Goal: Information Seeking & Learning: Find specific fact

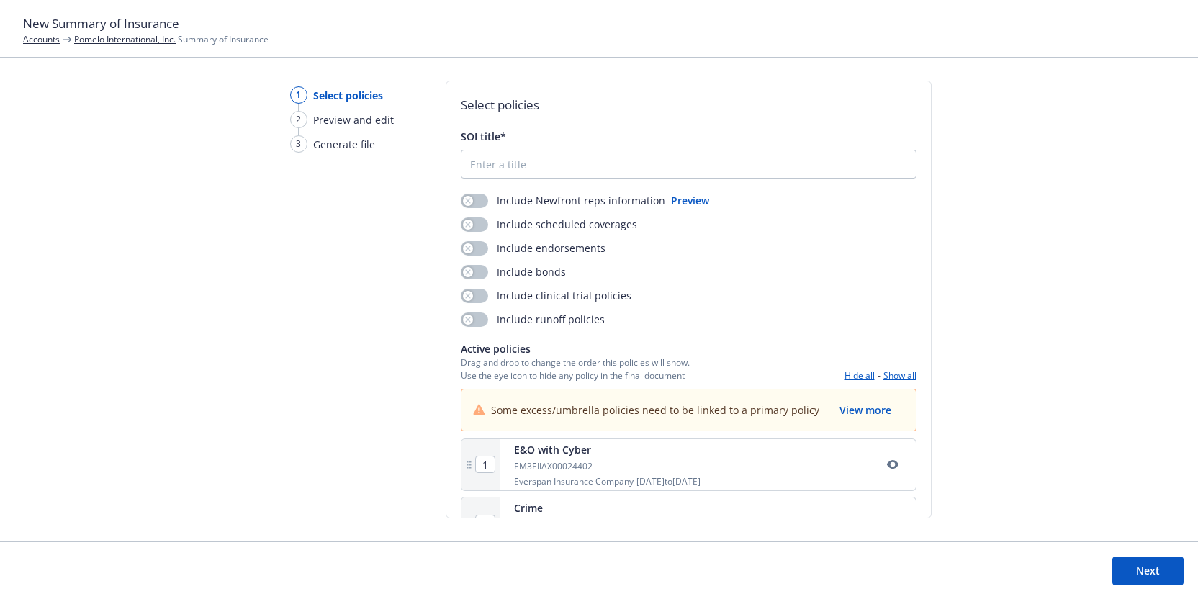
scroll to position [68, 0]
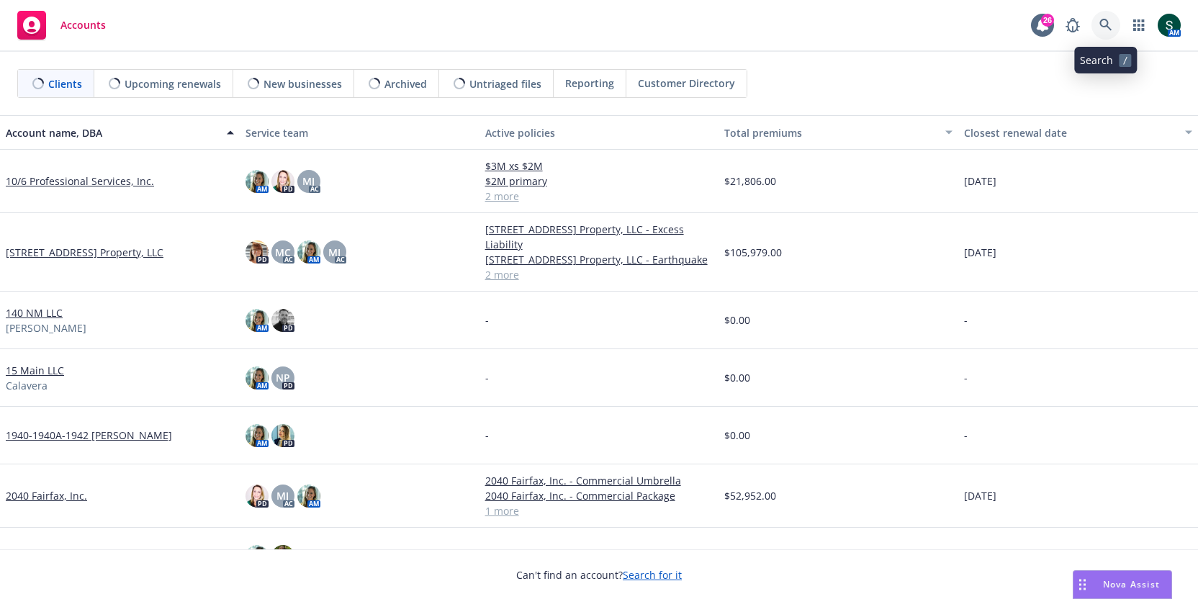
click at [1100, 29] on icon at bounding box center [1106, 25] width 13 height 13
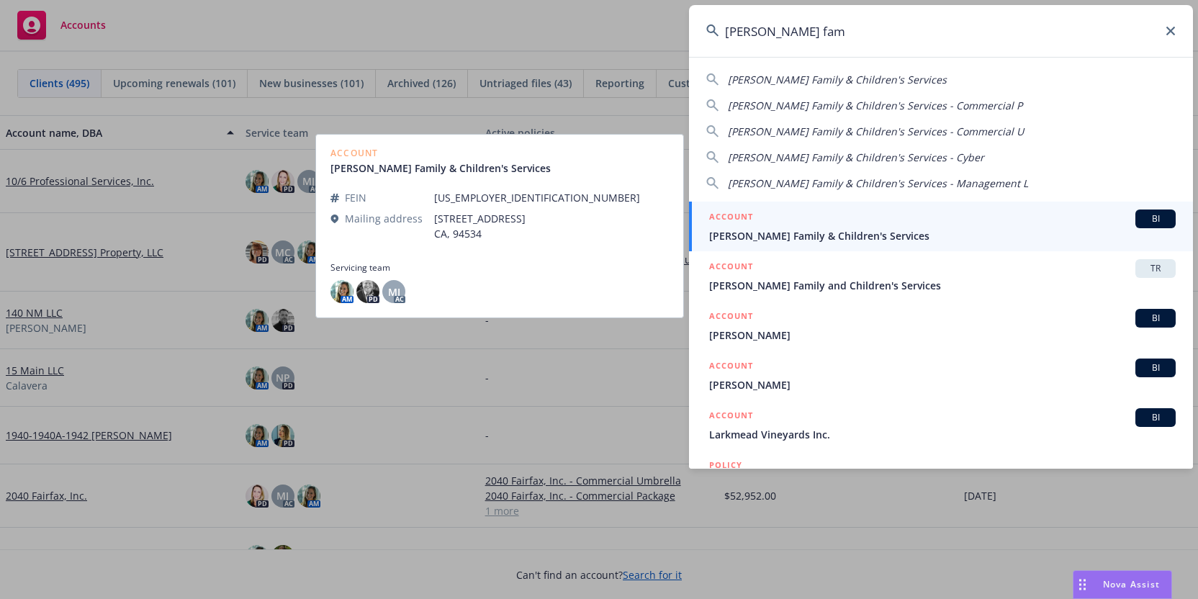
type input "solano fam"
click at [832, 225] on div "ACCOUNT BI" at bounding box center [942, 219] width 467 height 19
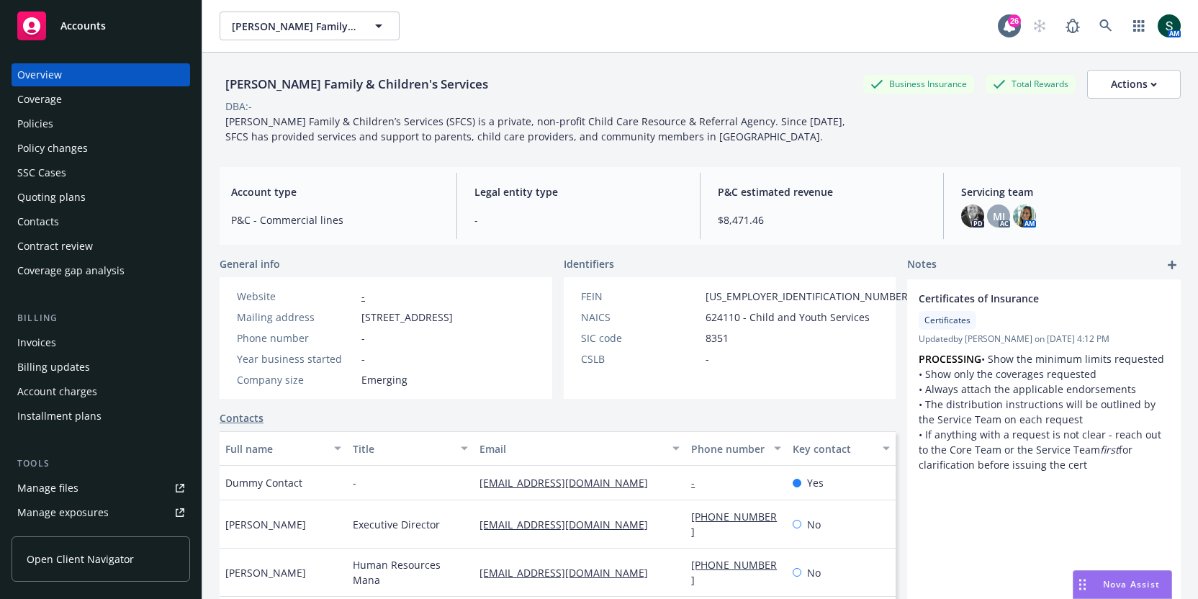
click at [57, 133] on div "Policies" at bounding box center [100, 123] width 167 height 23
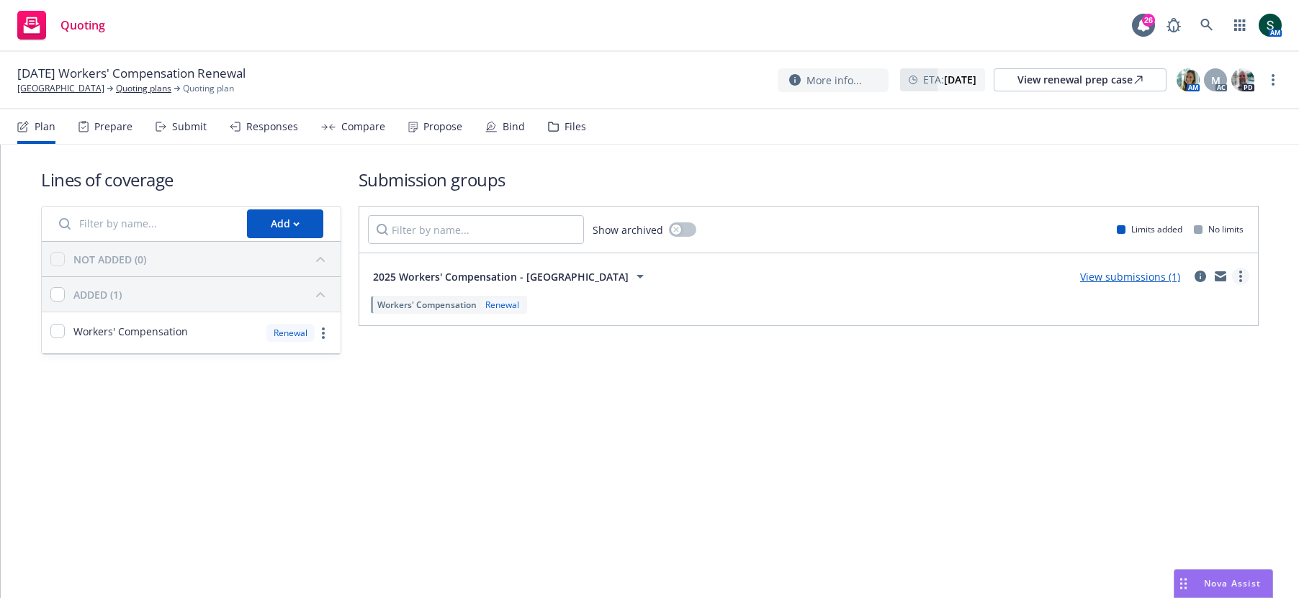
click at [1241, 275] on circle "more" at bounding box center [1240, 276] width 3 height 3
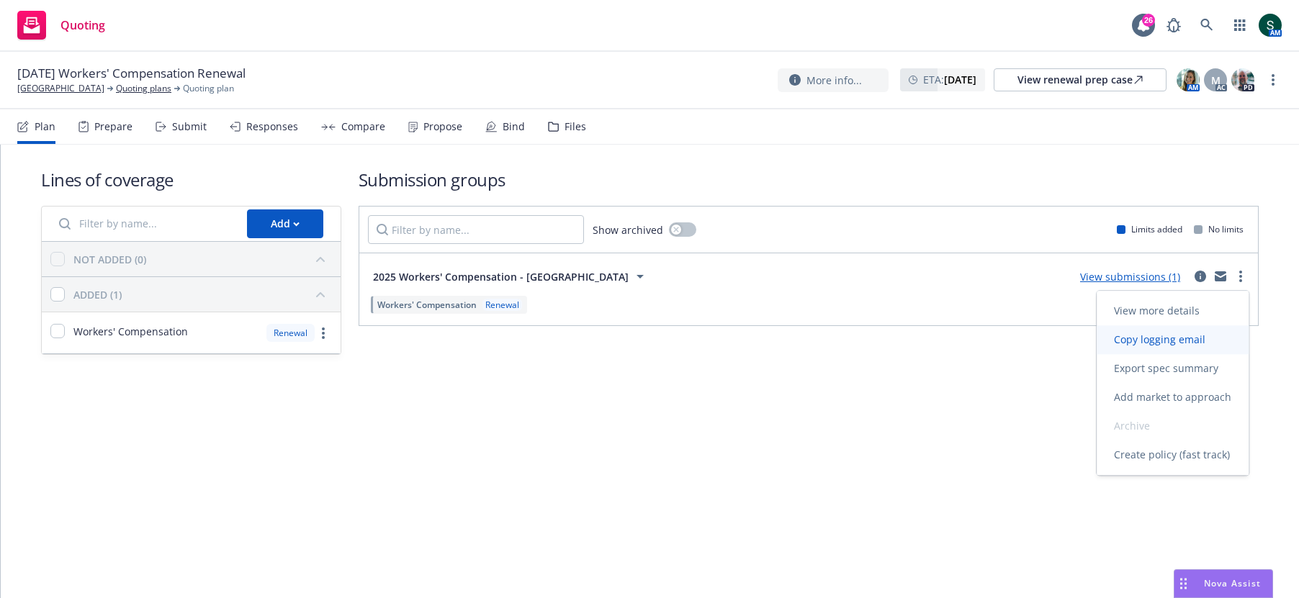
click at [1185, 343] on span "Copy logging email" at bounding box center [1160, 340] width 126 height 14
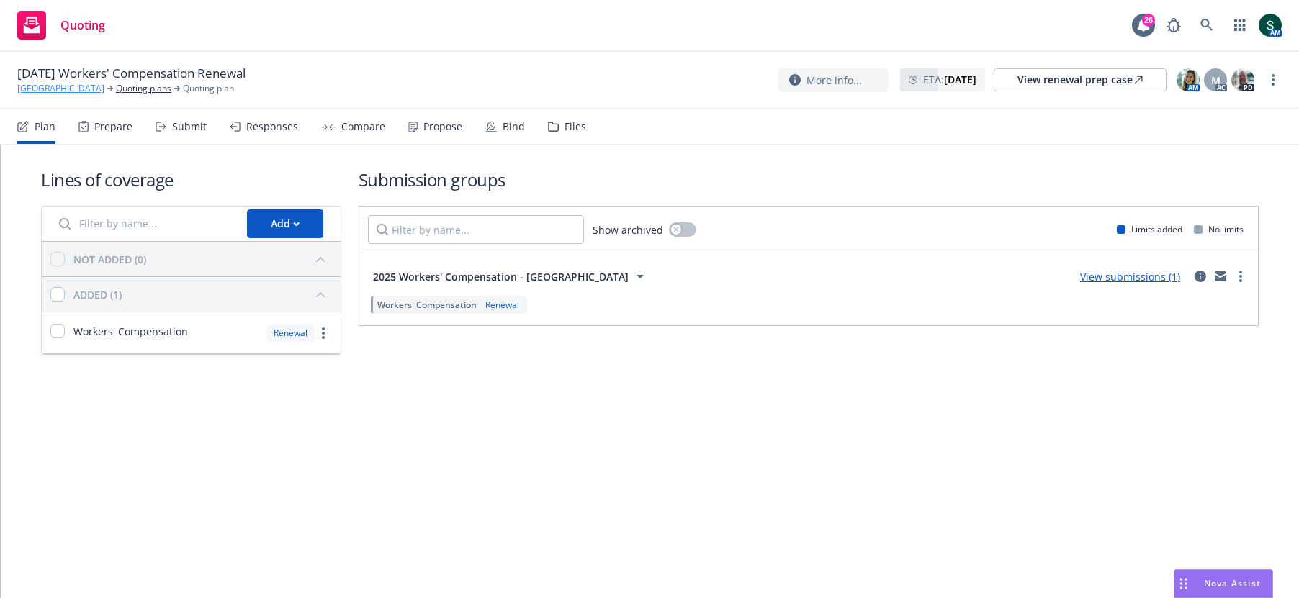
click at [55, 88] on link "Mendocino Art Center" at bounding box center [60, 88] width 87 height 13
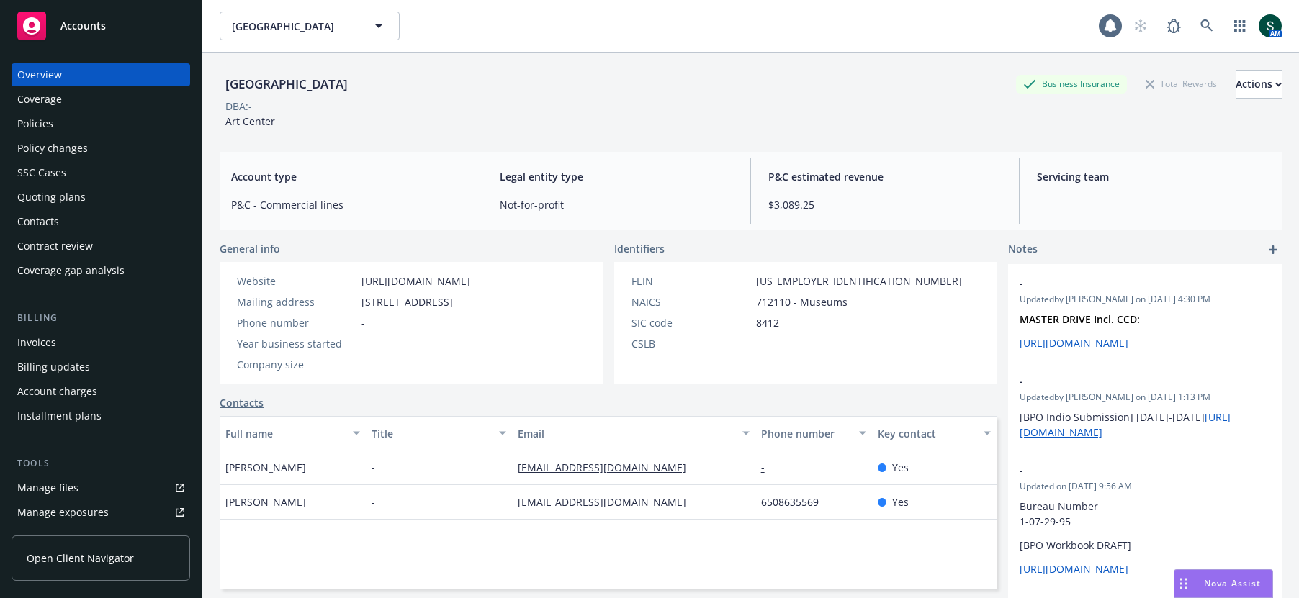
click at [58, 224] on div "Contacts" at bounding box center [38, 221] width 42 height 23
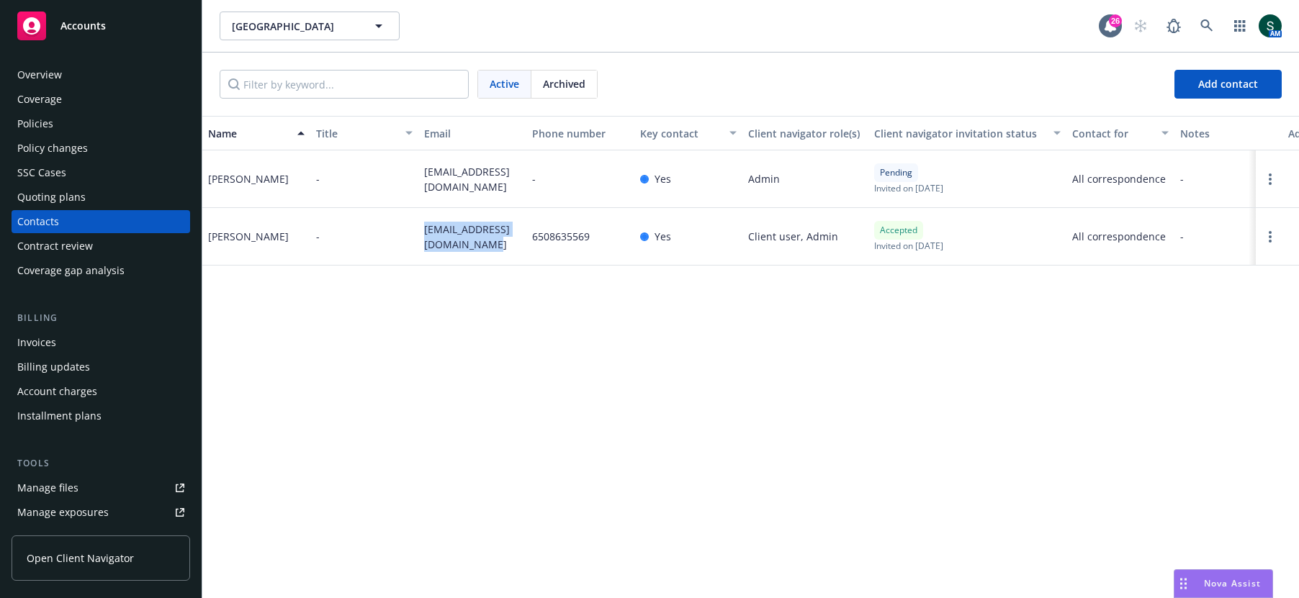
drag, startPoint x: 426, startPoint y: 228, endPoint x: 493, endPoint y: 242, distance: 69.2
click at [493, 242] on span "acct@mendocinoartcenter.org" at bounding box center [472, 237] width 96 height 30
copy span "acct@mendocinoartcenter.org"
click at [1205, 15] on link at bounding box center [1207, 26] width 29 height 29
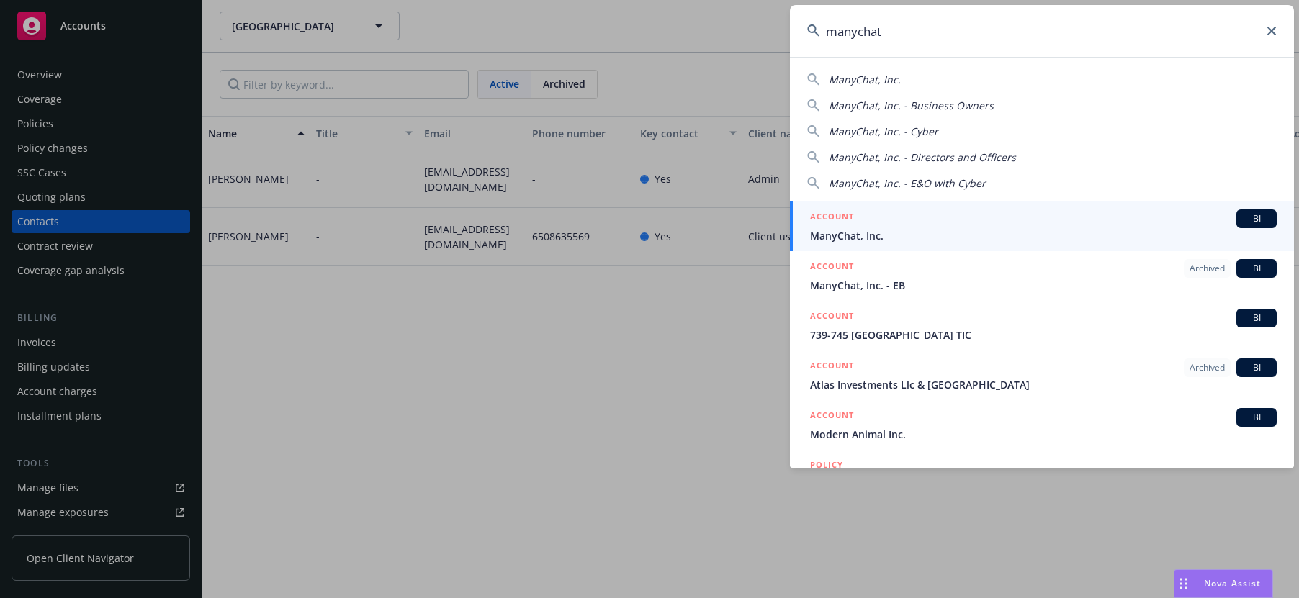
type input "manychat"
click at [874, 225] on div "ACCOUNT BI" at bounding box center [1043, 219] width 467 height 19
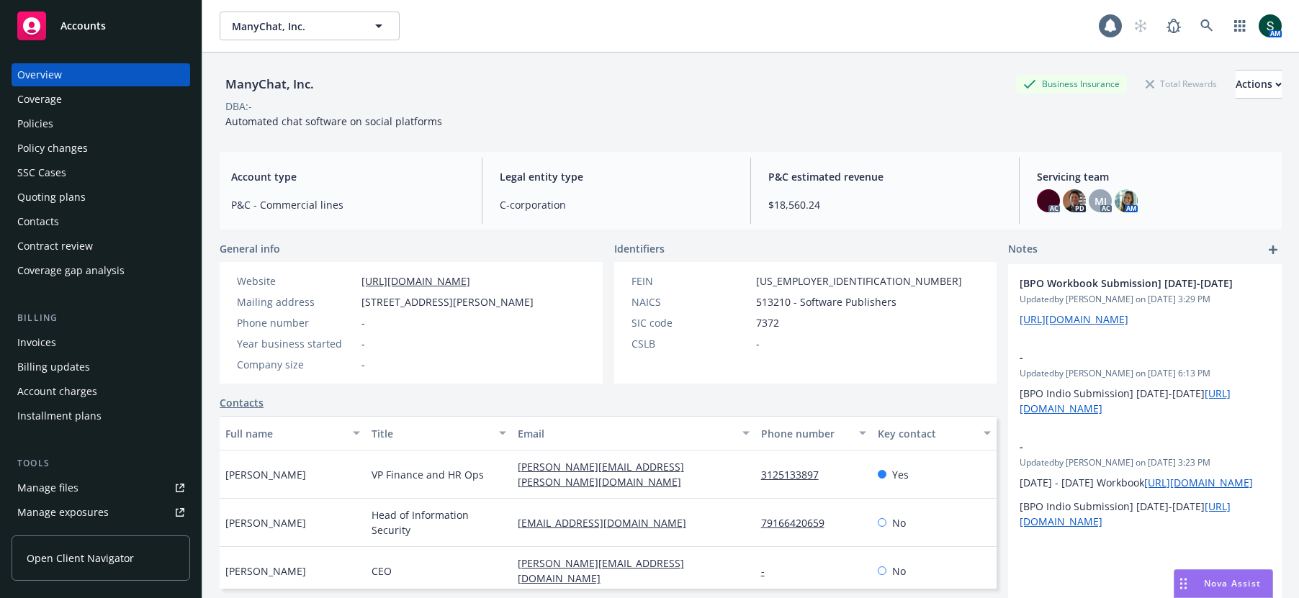
click at [65, 107] on div "Coverage" at bounding box center [100, 99] width 167 height 23
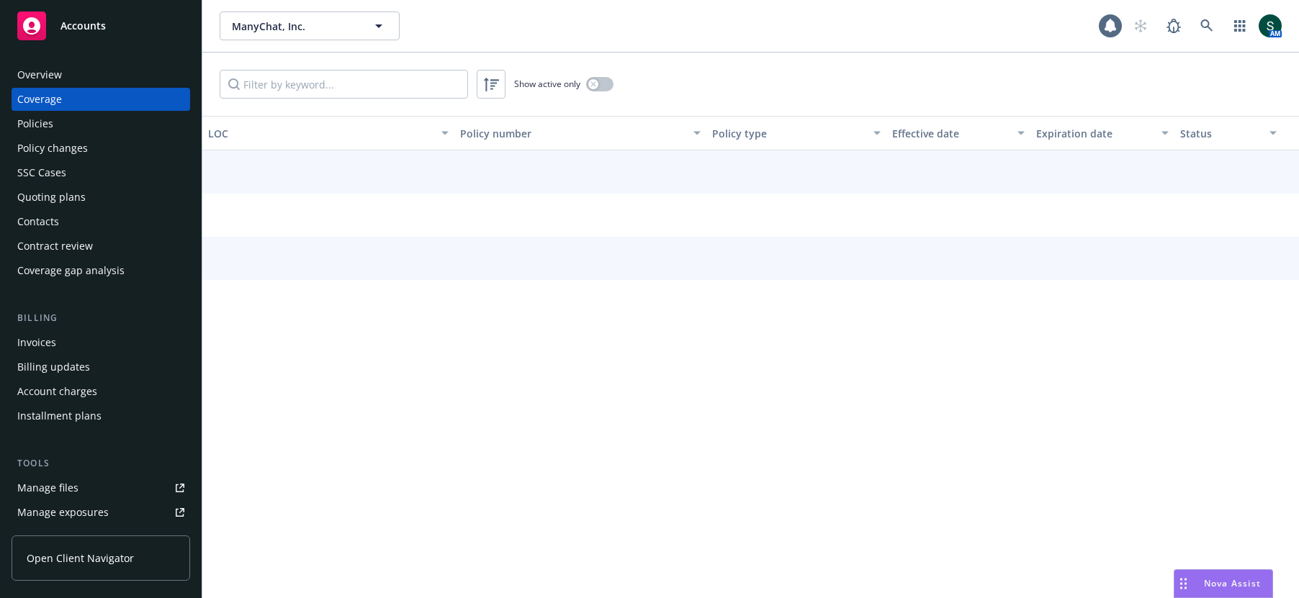
click at [60, 135] on div "Policies" at bounding box center [100, 123] width 167 height 23
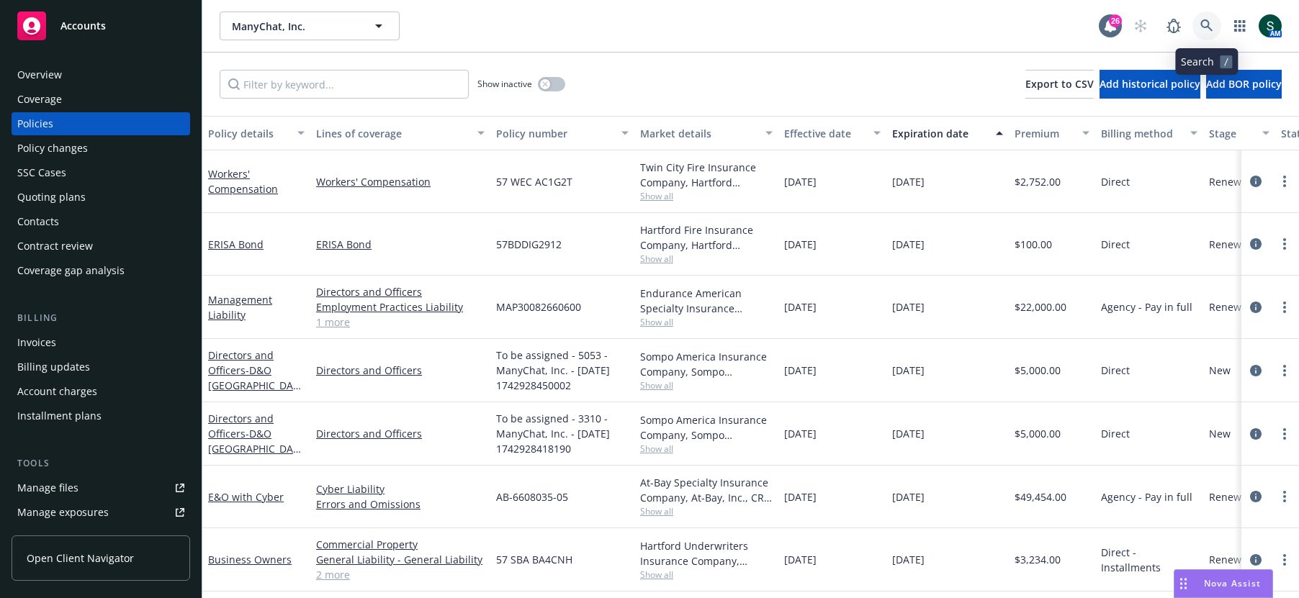
click at [1206, 20] on icon at bounding box center [1206, 25] width 12 height 12
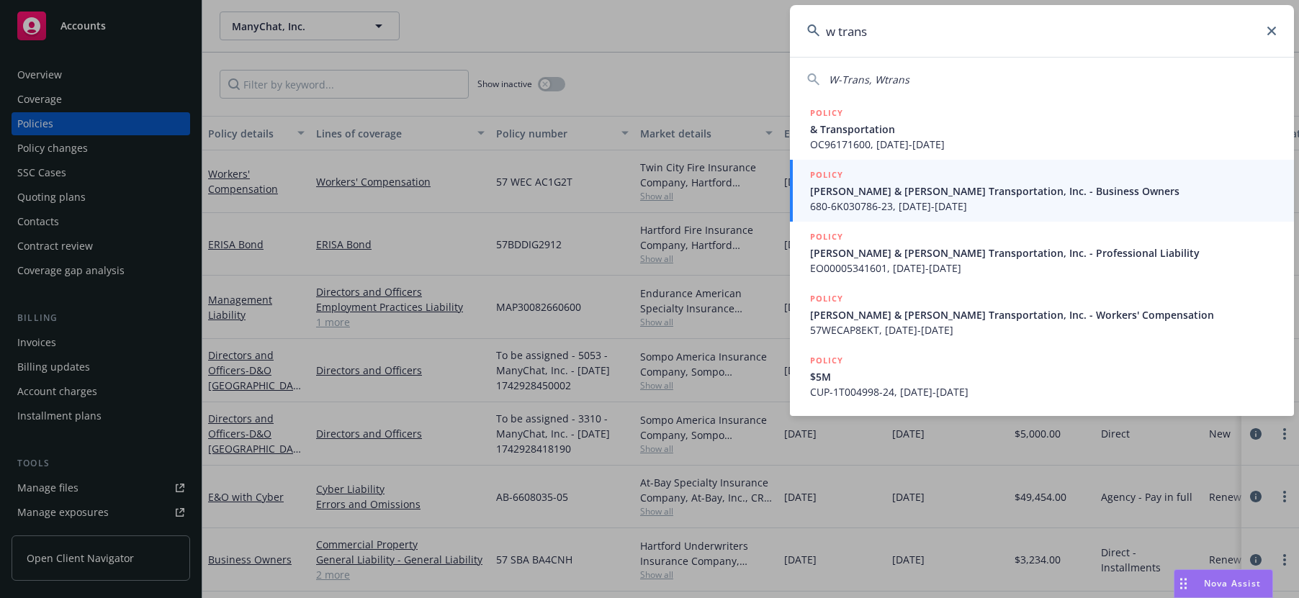
click at [876, 81] on span "W-Trans, Wtrans" at bounding box center [869, 80] width 81 height 14
type input "W-Trans, Wtrans"
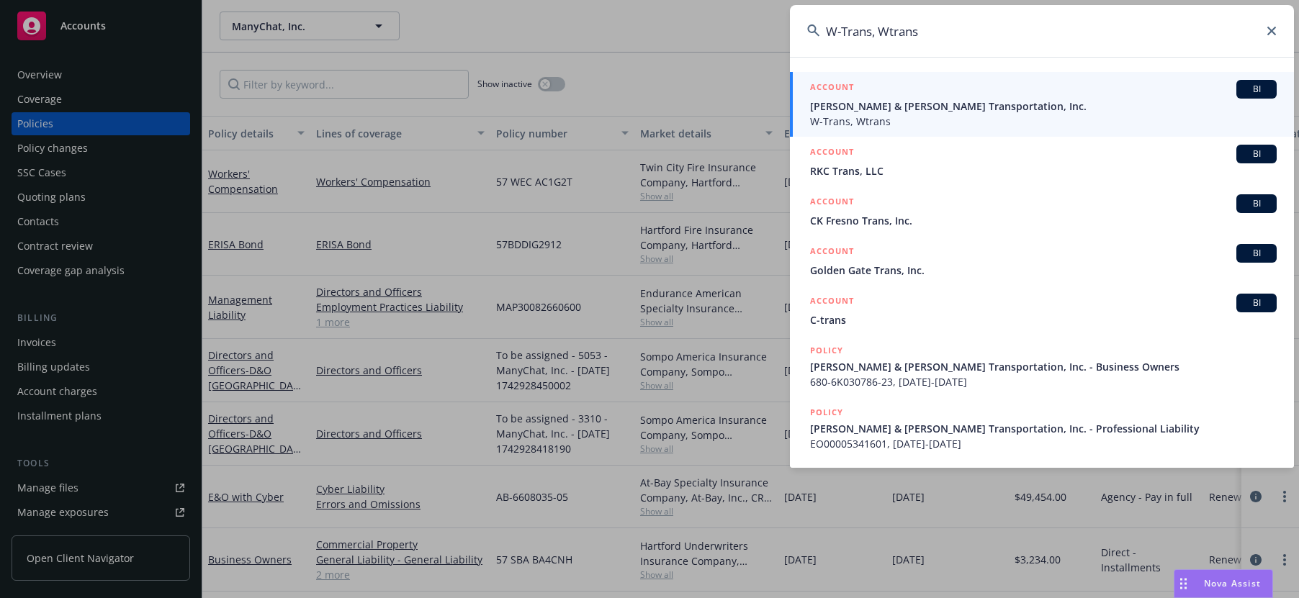
click at [872, 99] on span "[PERSON_NAME] & [PERSON_NAME] Transportation, Inc." at bounding box center [1043, 106] width 467 height 15
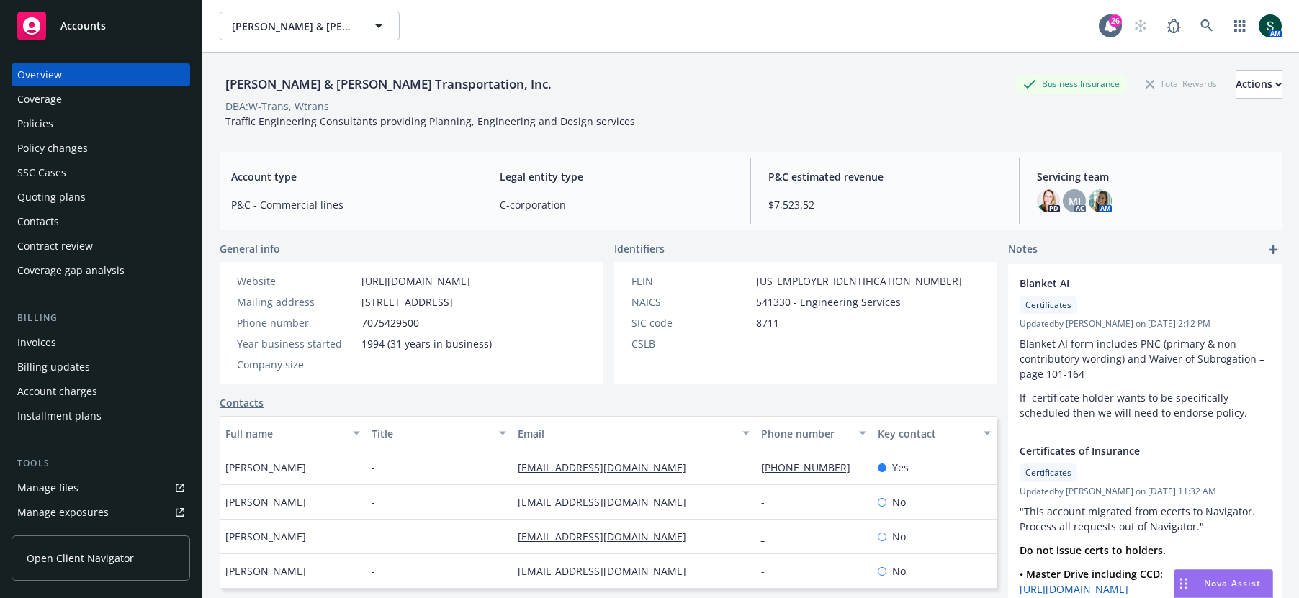
click at [1205, 578] on span "Nova Assist" at bounding box center [1232, 584] width 57 height 12
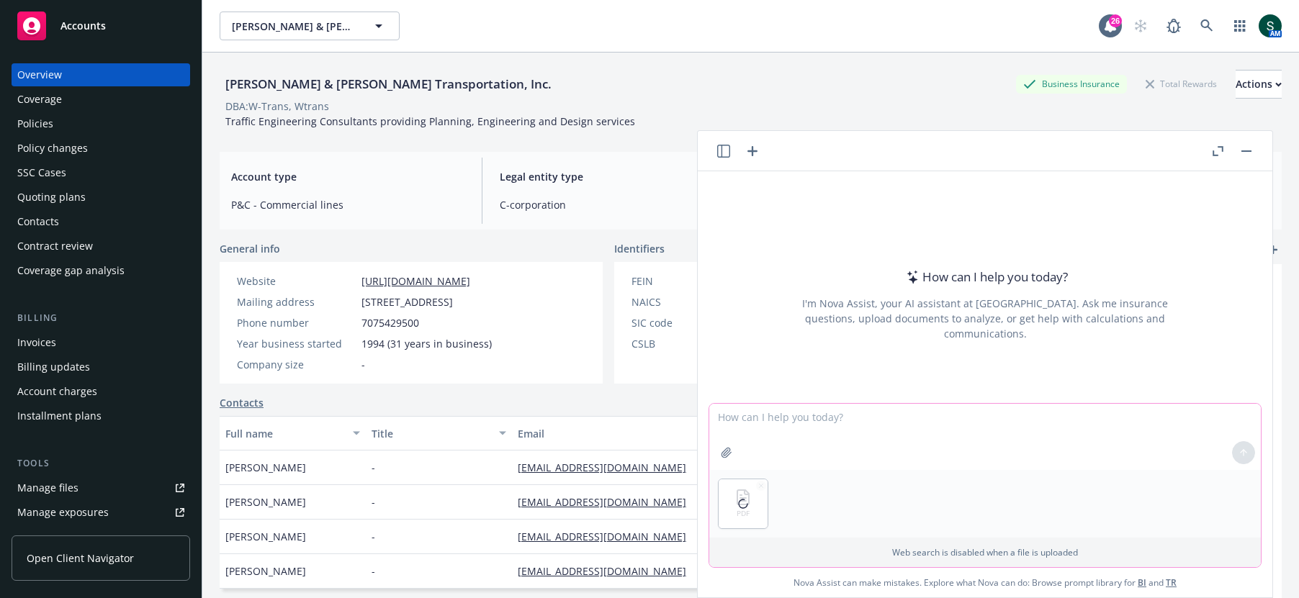
click at [773, 437] on textarea at bounding box center [985, 437] width 552 height 66
type textarea "is this an acceptable MVR to add the employee to a commercial auto policy?"
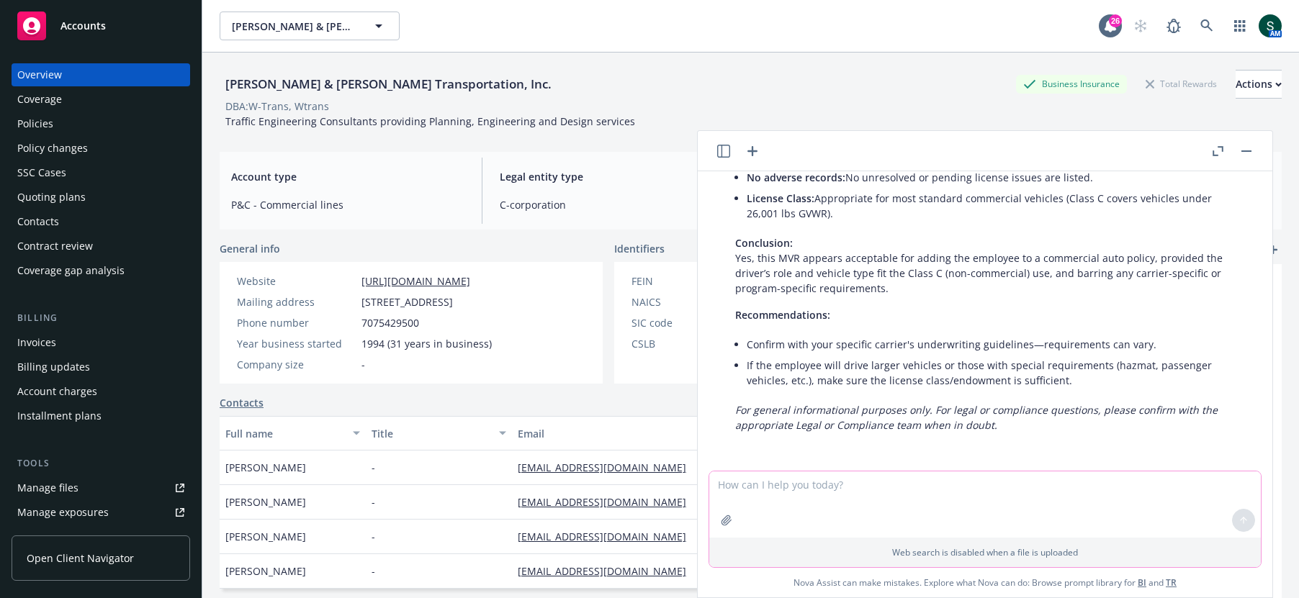
scroll to position [197, 0]
